Goal: Information Seeking & Learning: Find specific fact

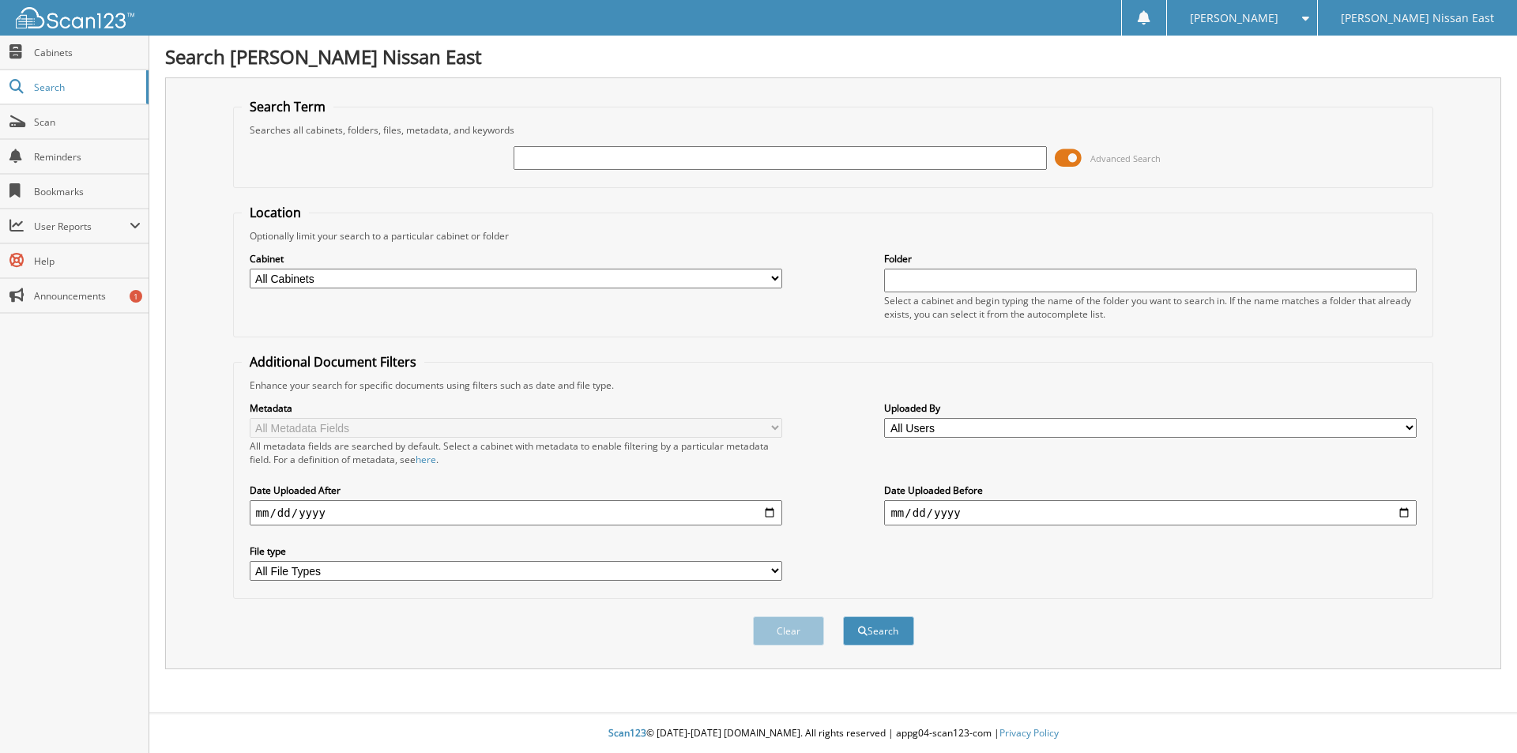
click at [782, 160] on input "text" at bounding box center [779, 158] width 532 height 24
type input "190410"
click at [843, 616] on button "Search" at bounding box center [878, 630] width 71 height 29
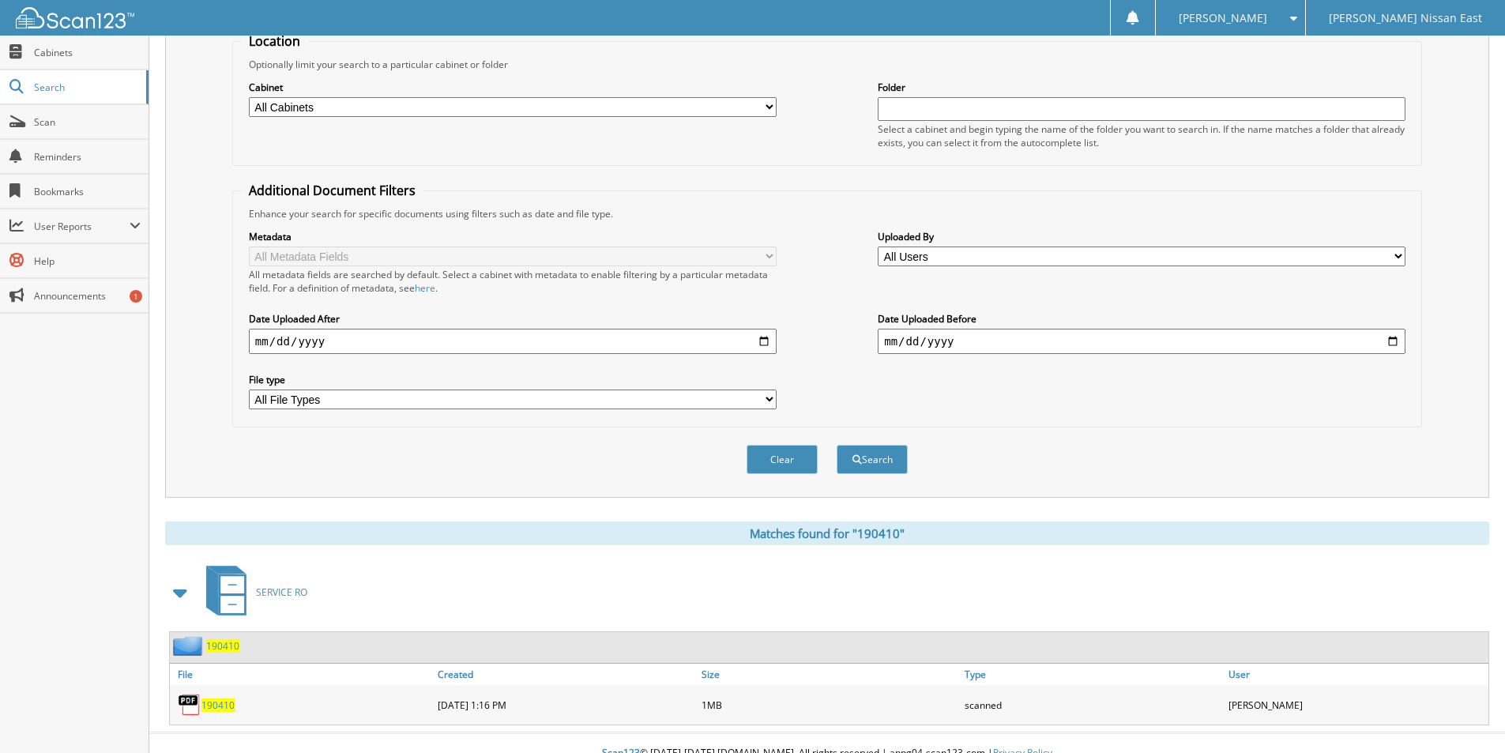
scroll to position [192, 0]
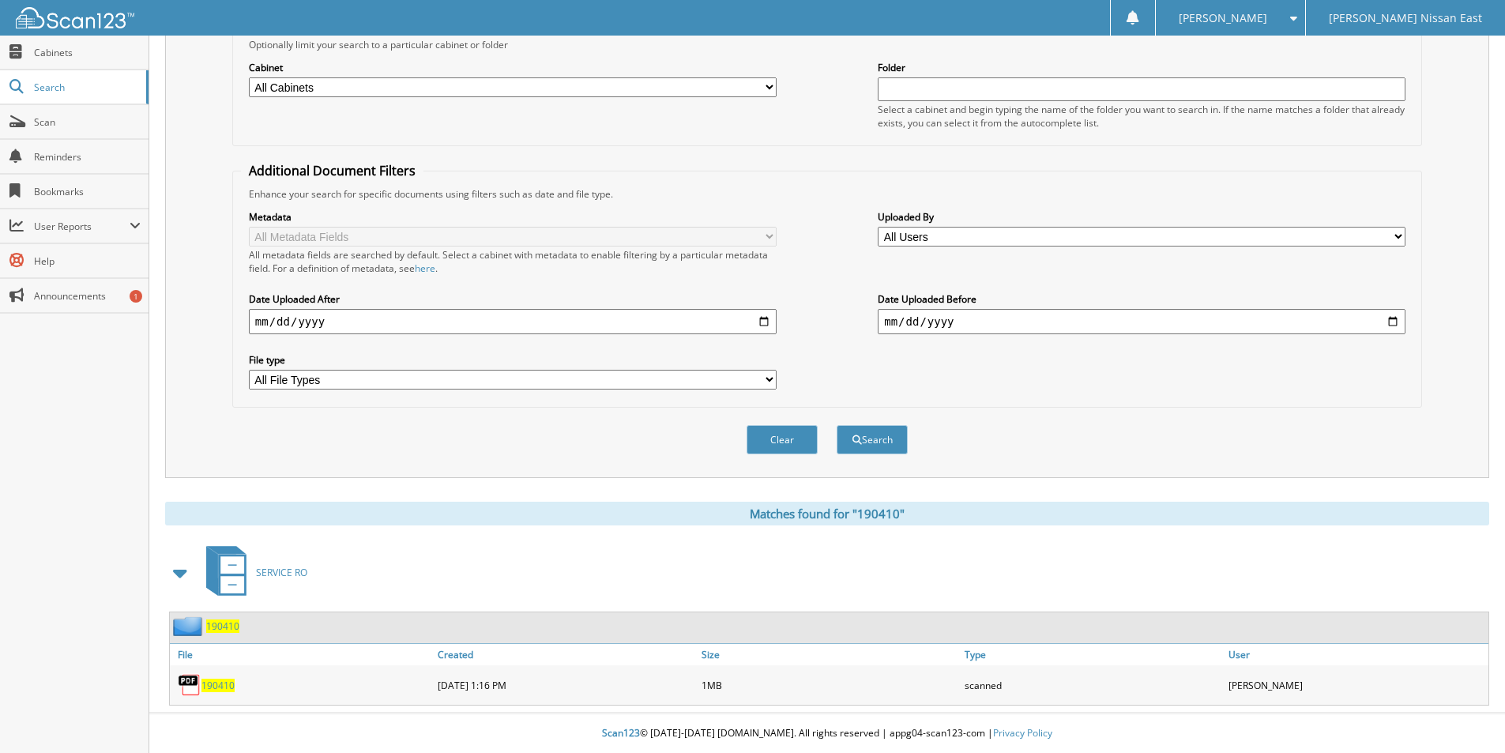
click at [221, 680] on span "190410" at bounding box center [217, 685] width 33 height 13
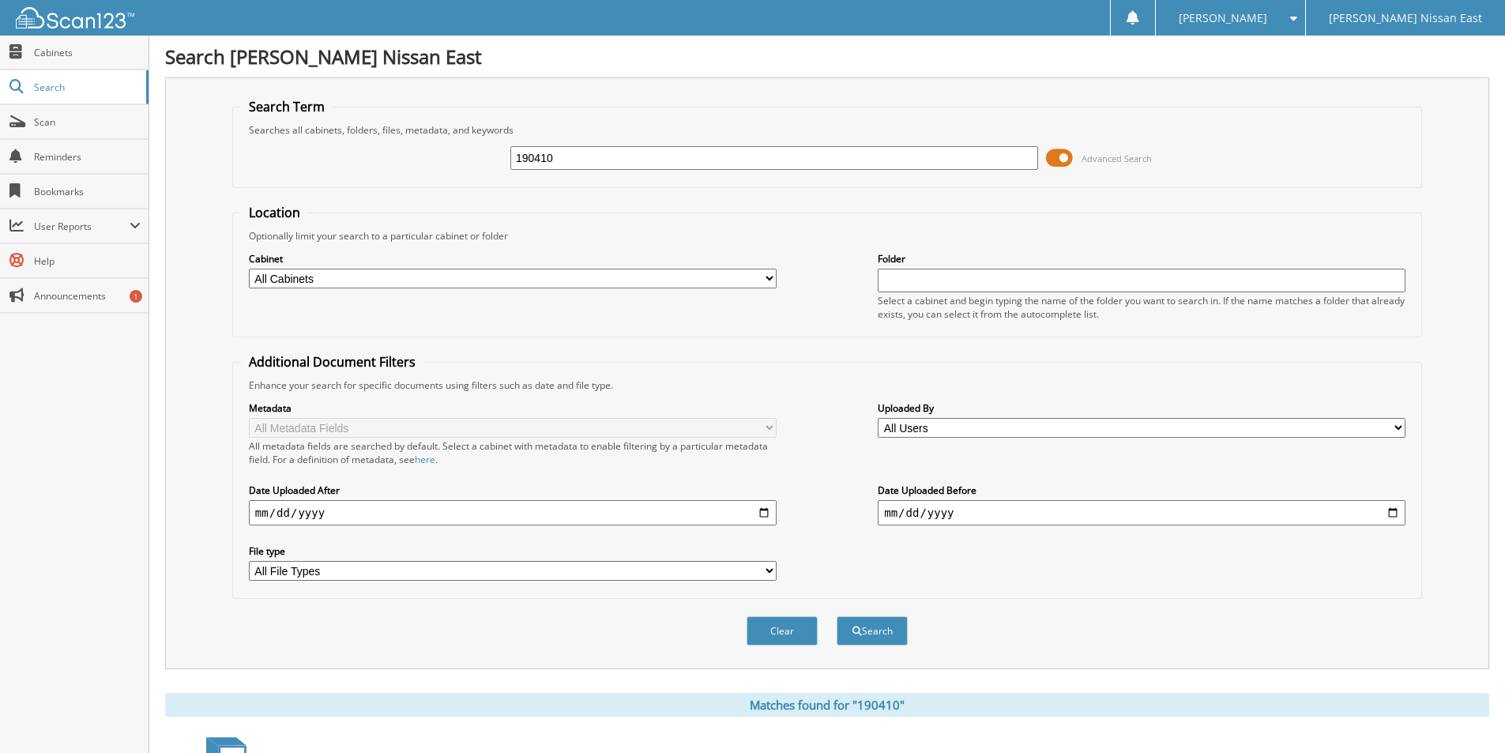
click at [660, 153] on input "190410" at bounding box center [774, 158] width 528 height 24
type input "190380"
click at [837, 616] on button "Search" at bounding box center [872, 630] width 71 height 29
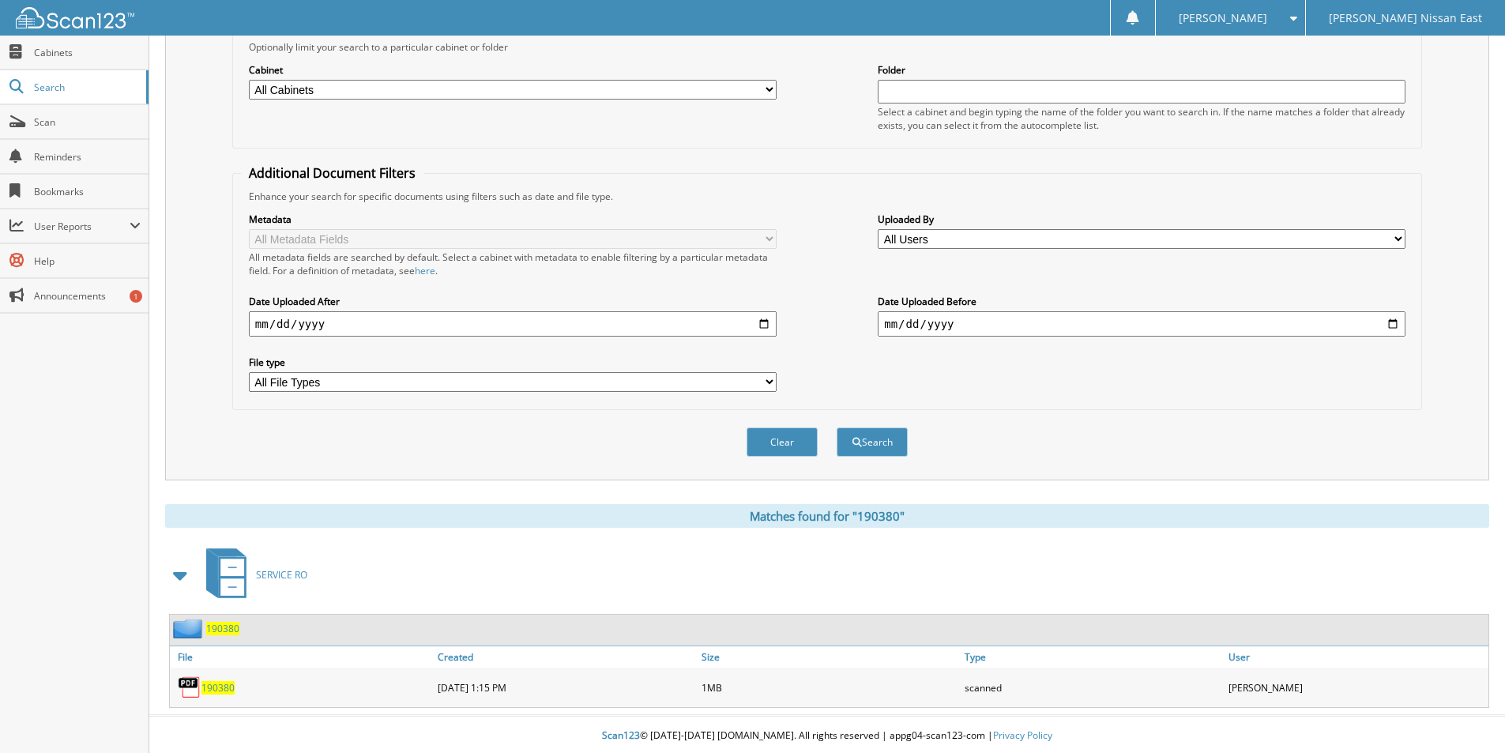
scroll to position [192, 0]
click at [220, 690] on span "190380" at bounding box center [217, 685] width 33 height 13
click at [221, 688] on span "190380" at bounding box center [217, 685] width 33 height 13
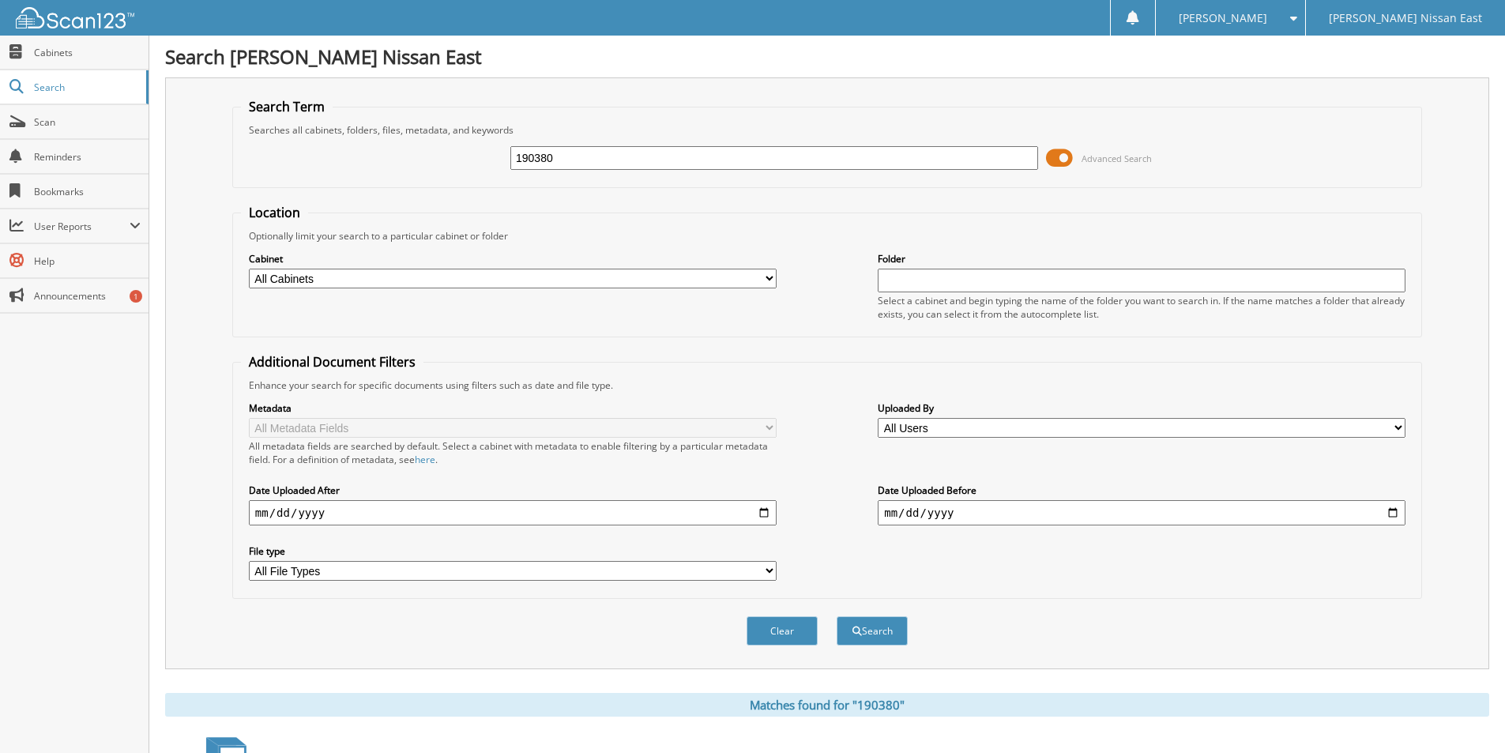
click at [581, 160] on input "190380" at bounding box center [774, 158] width 528 height 24
type input "189860"
click at [837, 616] on button "Search" at bounding box center [872, 630] width 71 height 29
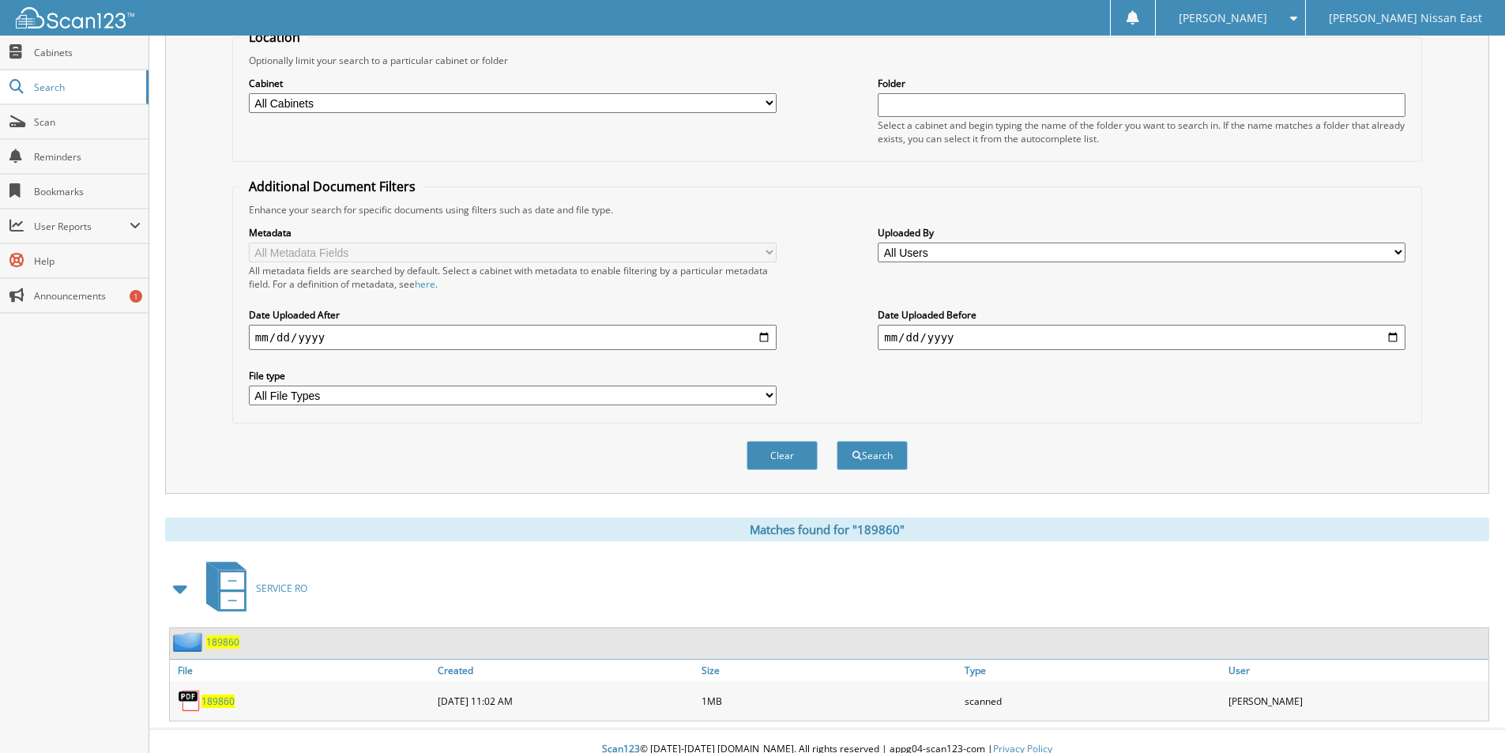
scroll to position [192, 0]
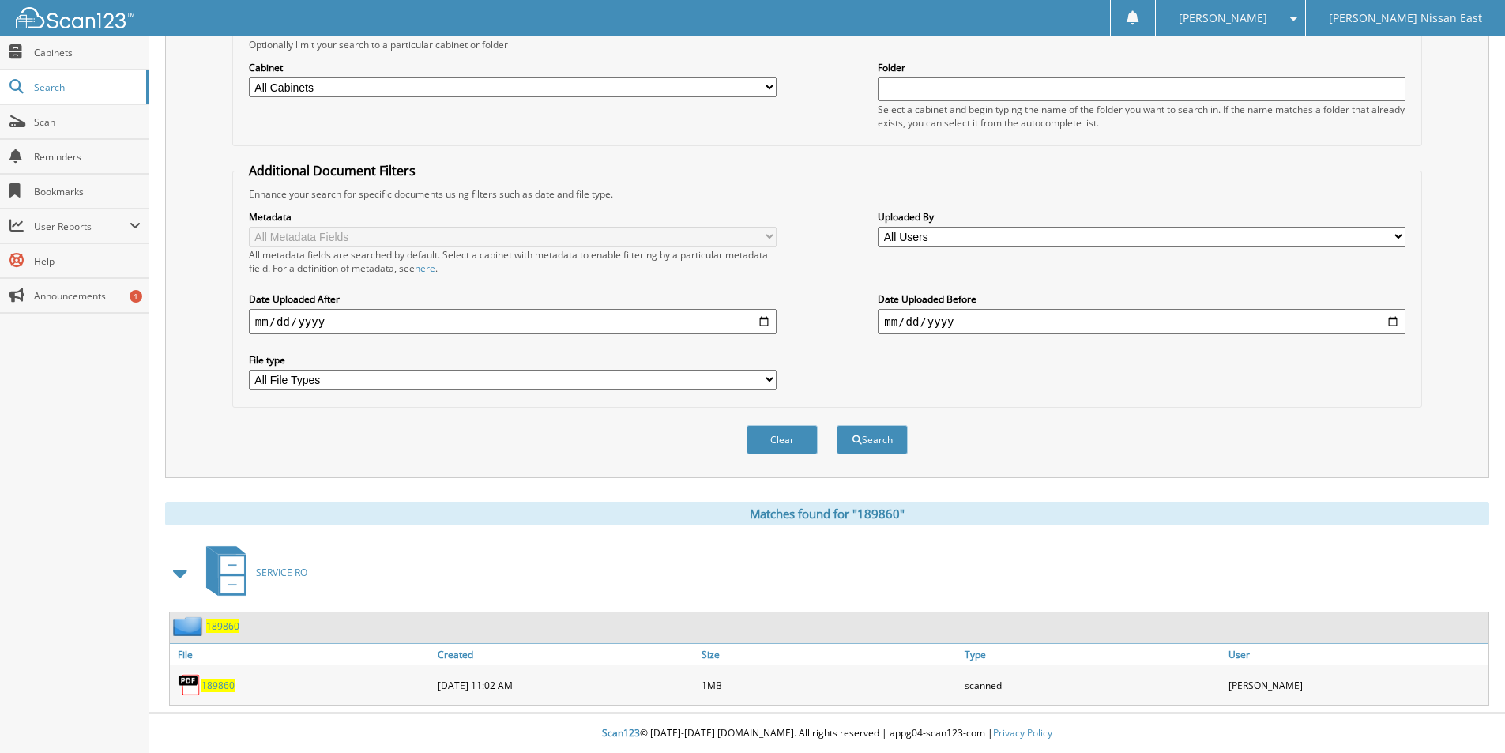
click at [230, 686] on span "189860" at bounding box center [217, 685] width 33 height 13
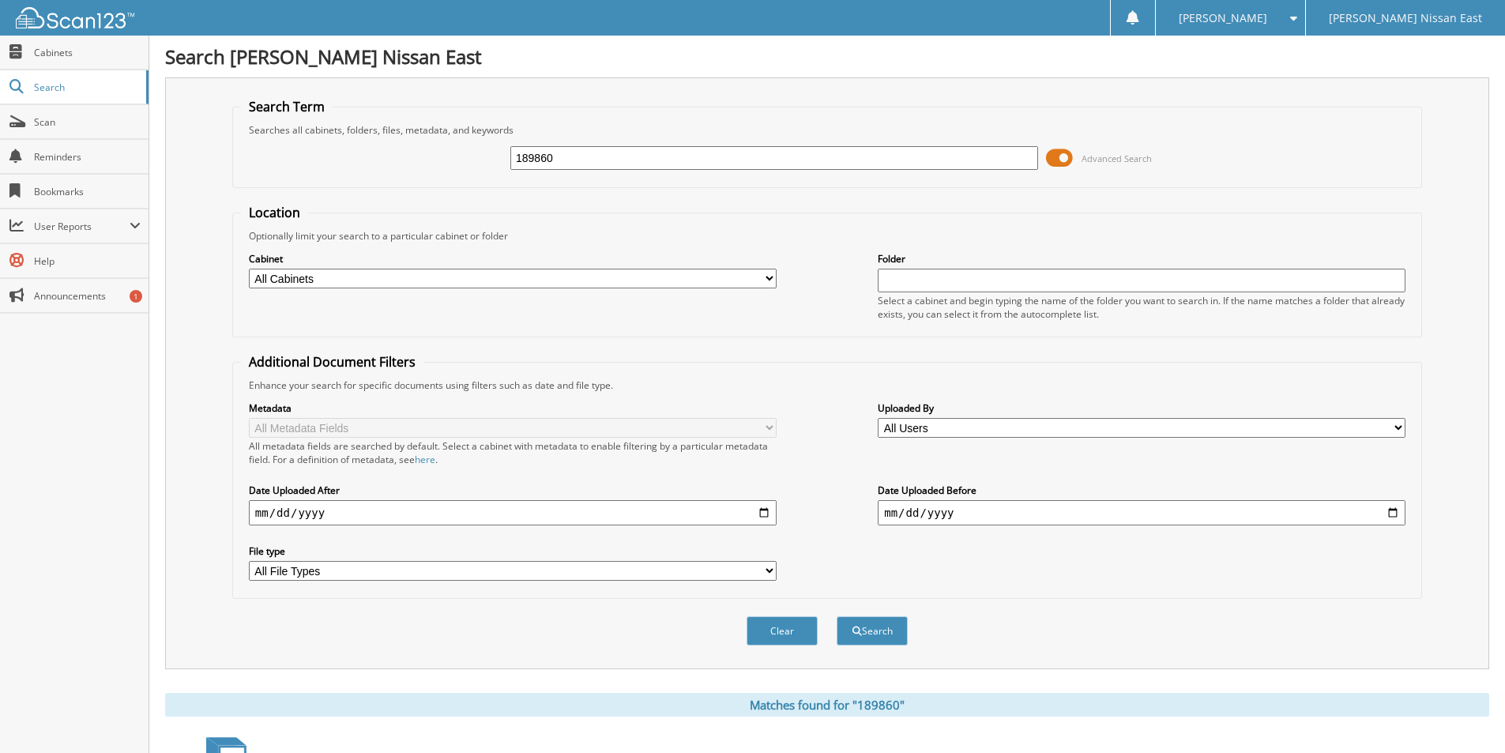
click at [675, 159] on input "189860" at bounding box center [774, 158] width 528 height 24
type input "189680"
click at [837, 616] on button "Search" at bounding box center [872, 630] width 71 height 29
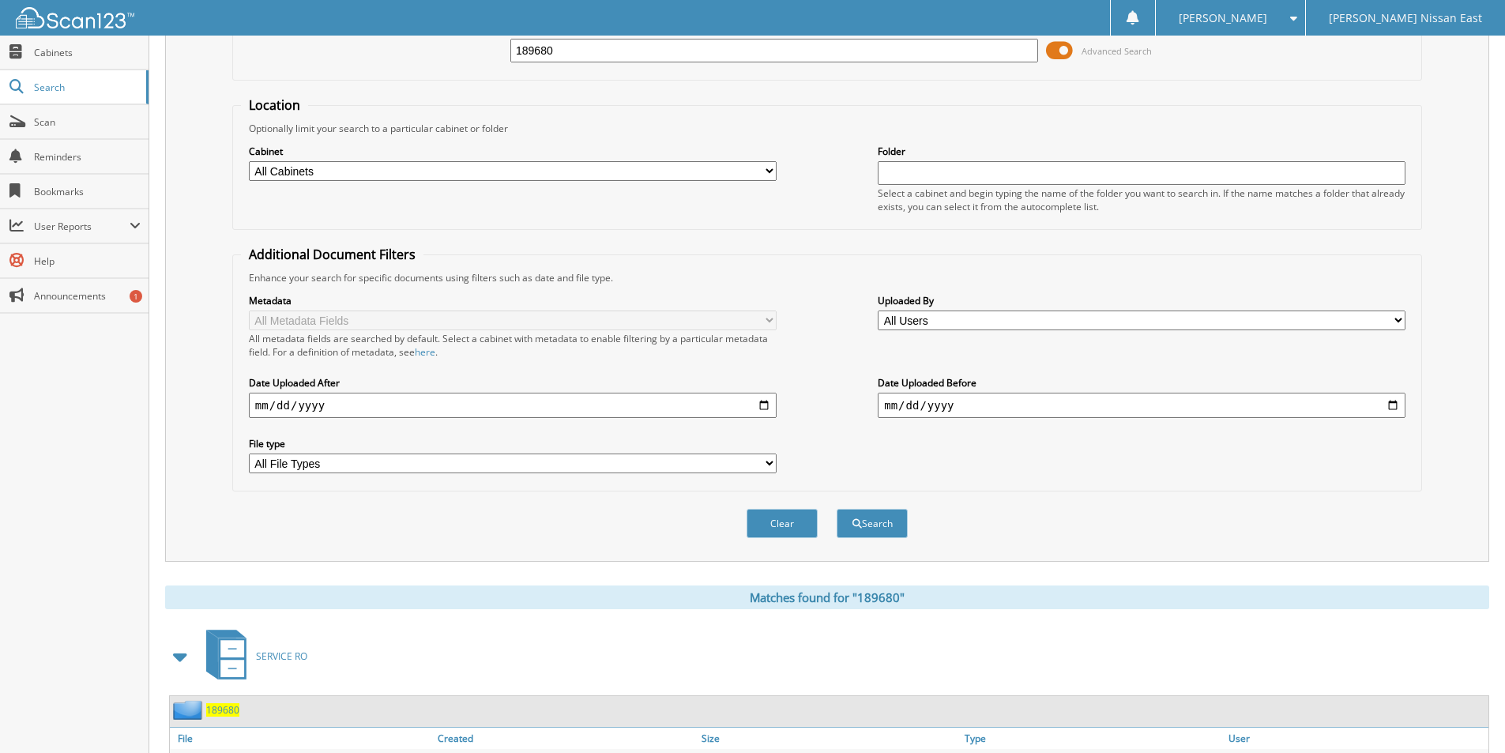
scroll to position [231, 0]
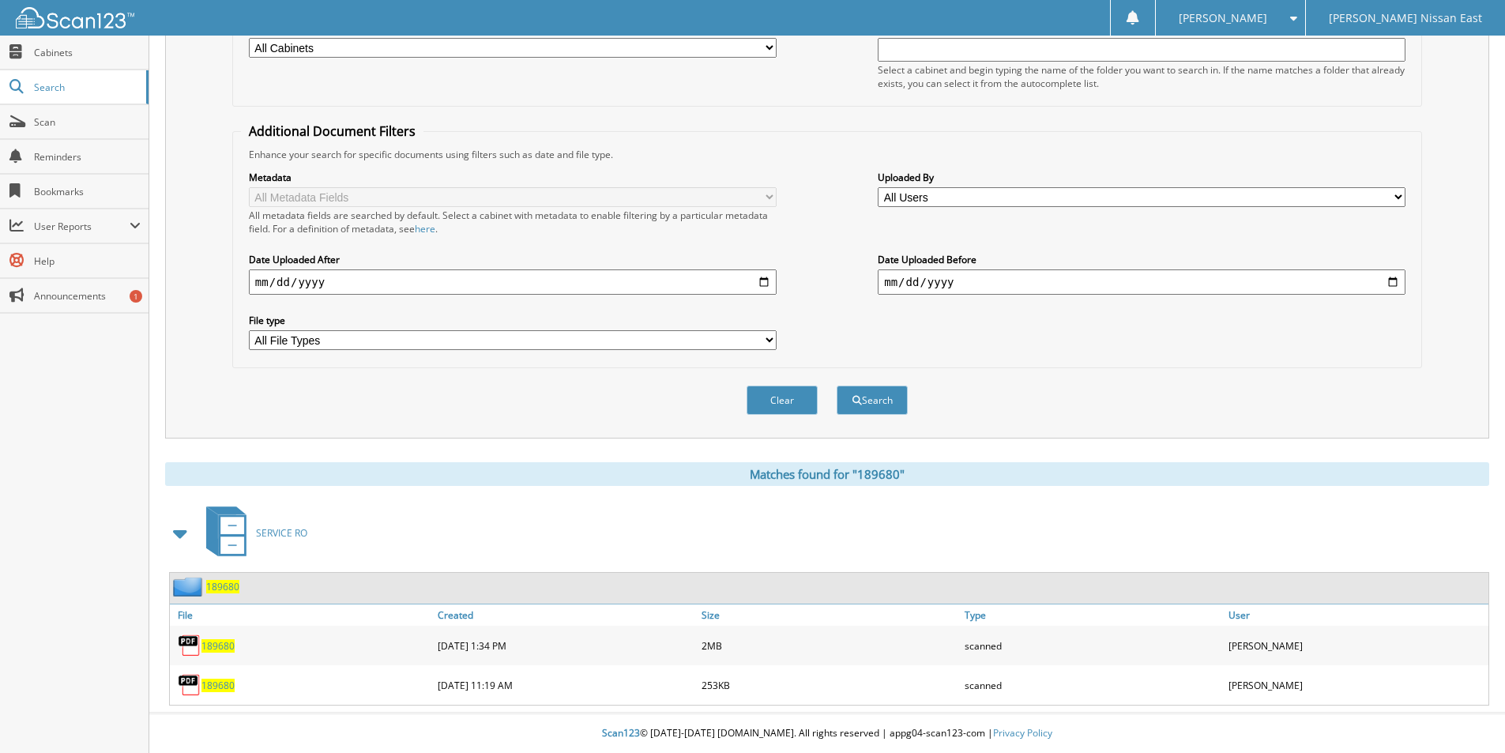
click at [226, 645] on span "189680" at bounding box center [217, 645] width 33 height 13
